Goal: Task Accomplishment & Management: Use online tool/utility

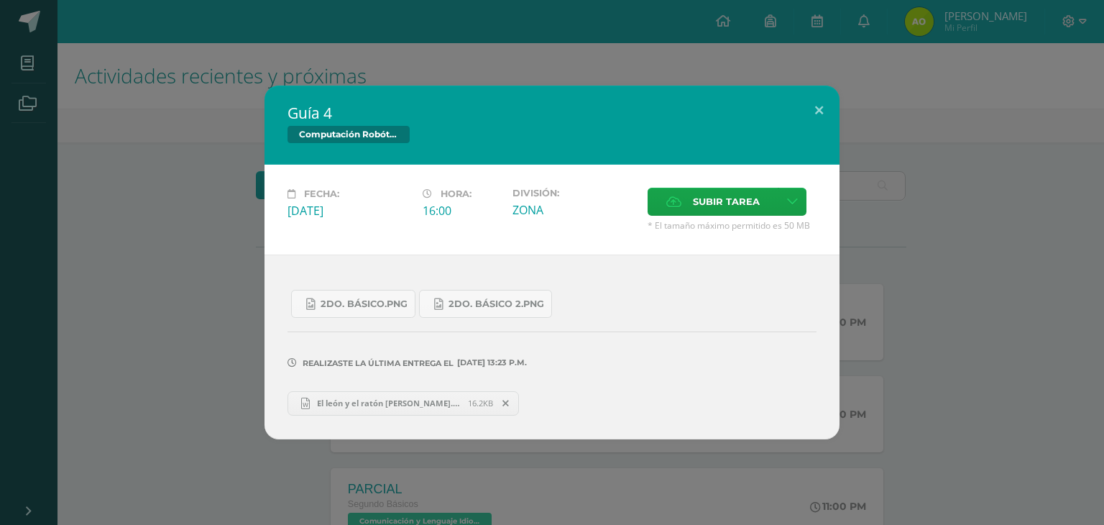
click at [509, 400] on span at bounding box center [506, 403] width 24 height 16
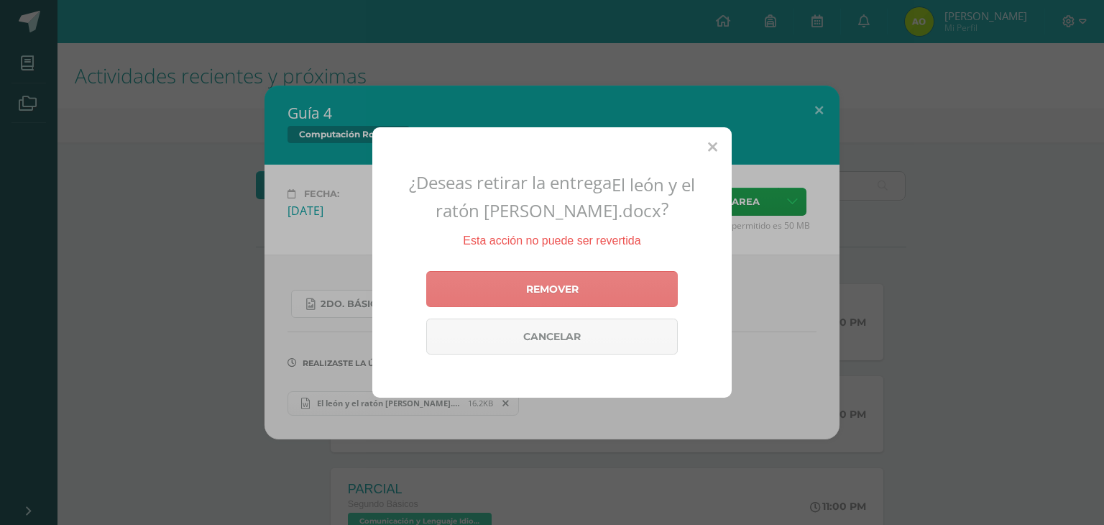
click at [556, 280] on link "Remover" at bounding box center [552, 289] width 252 height 36
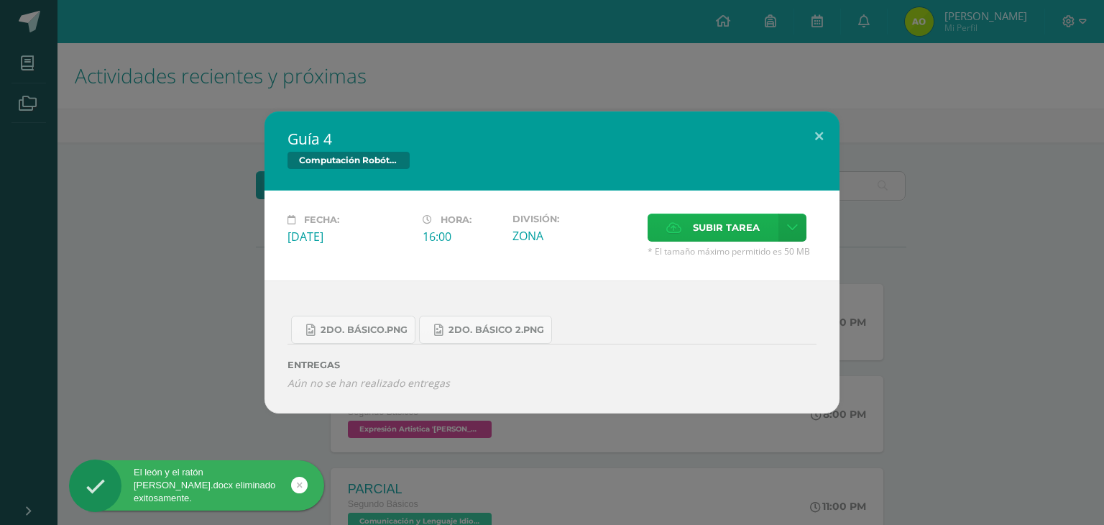
click at [696, 228] on span "Subir tarea" at bounding box center [726, 227] width 67 height 27
click at [0, 0] on input "Subir tarea" at bounding box center [0, 0] width 0 height 0
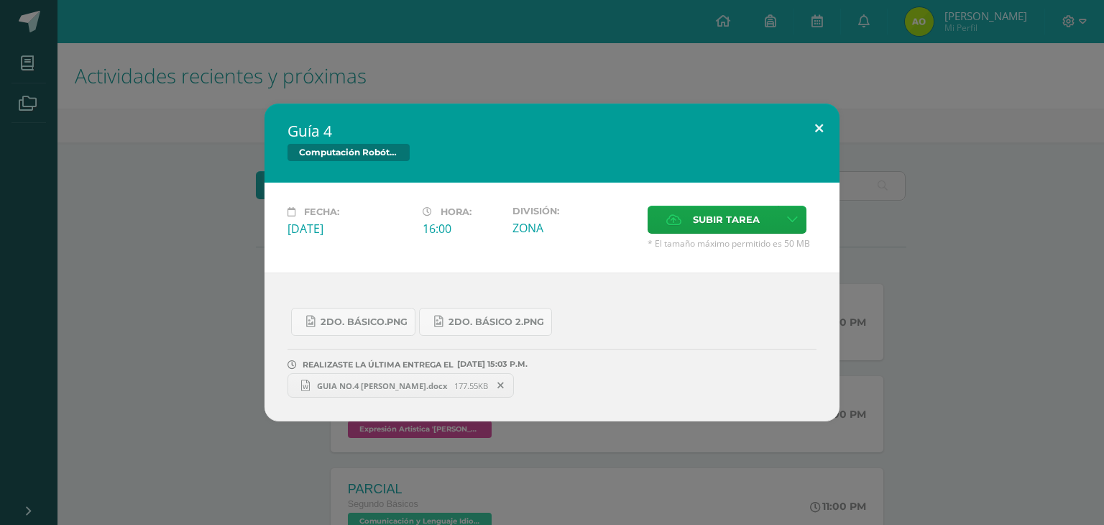
click at [823, 121] on button at bounding box center [818, 127] width 41 height 49
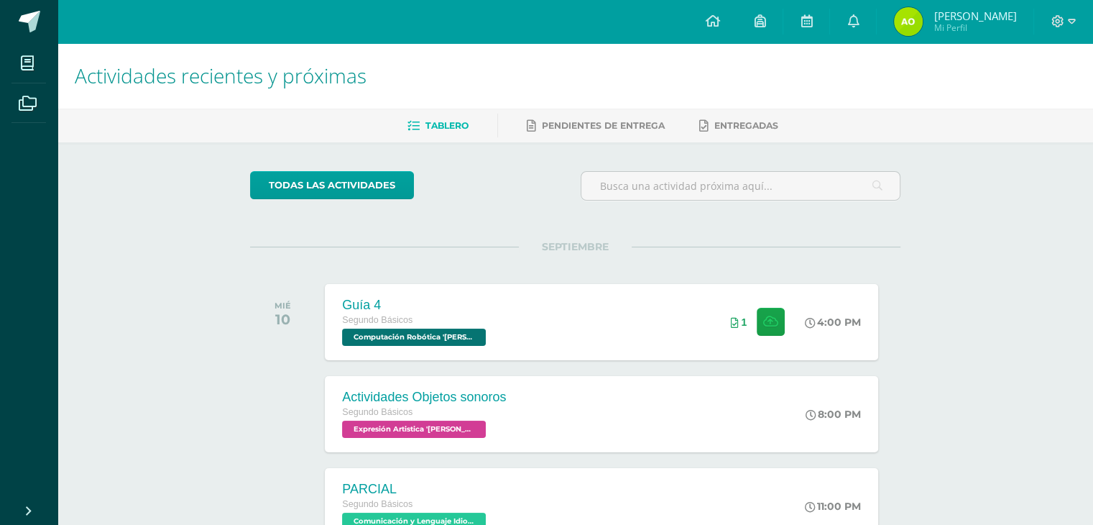
click at [923, 15] on img at bounding box center [908, 21] width 29 height 29
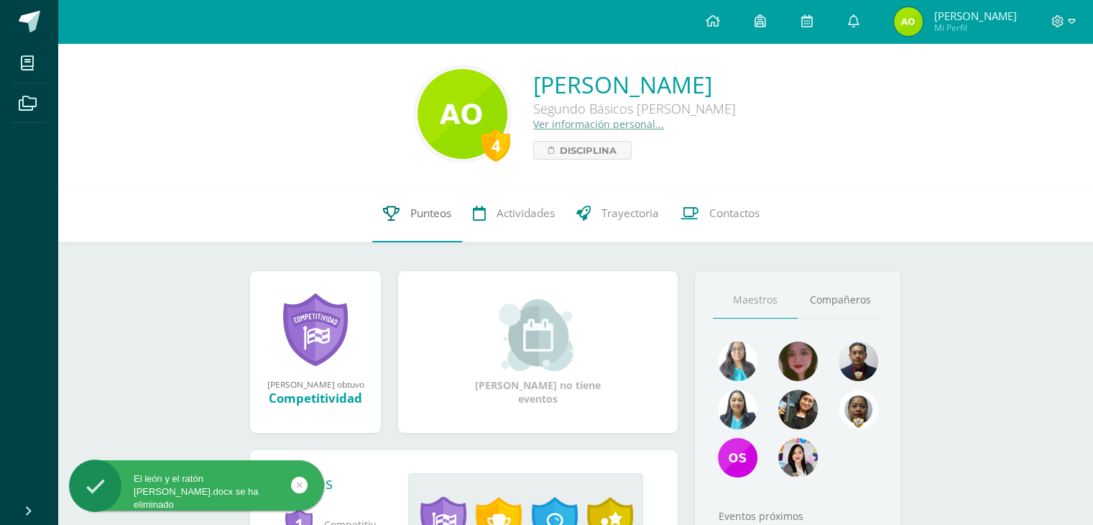
click at [420, 218] on span "Punteos" at bounding box center [430, 213] width 41 height 15
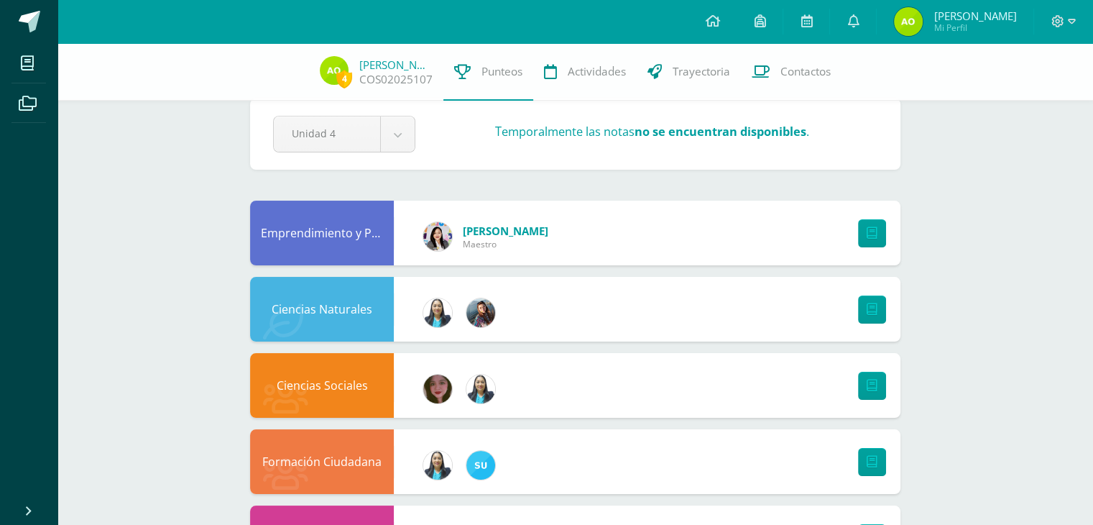
scroll to position [27, 0]
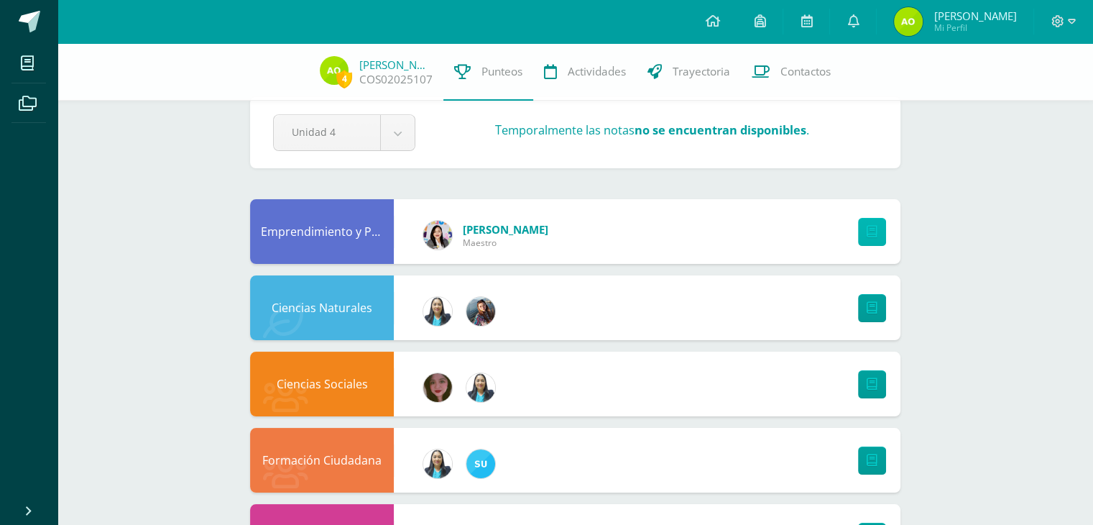
click at [872, 221] on link at bounding box center [872, 232] width 28 height 28
click at [871, 239] on link at bounding box center [872, 232] width 28 height 28
click at [872, 305] on icon at bounding box center [872, 308] width 11 height 12
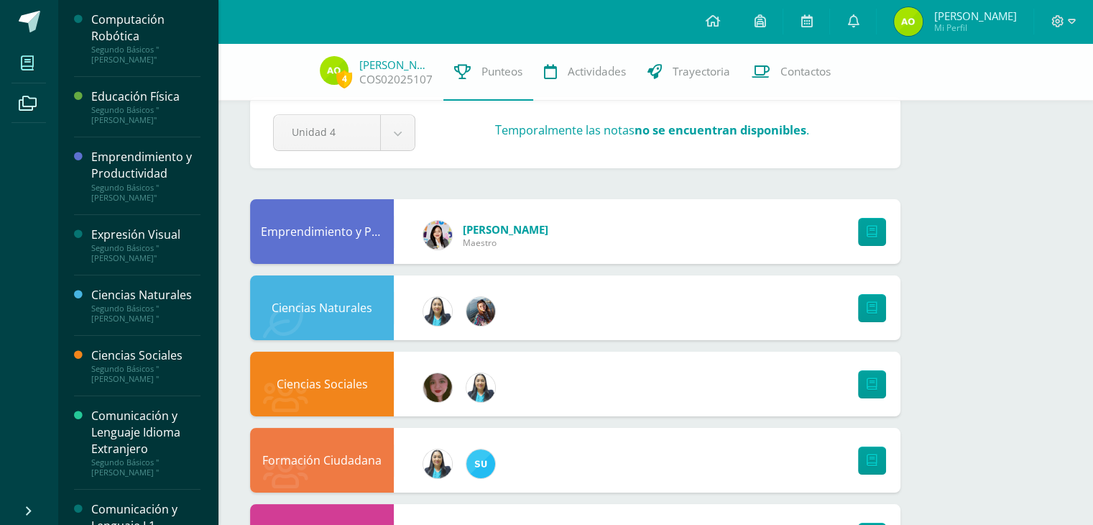
click at [32, 69] on icon at bounding box center [27, 63] width 13 height 14
